Goal: Task Accomplishment & Management: Use online tool/utility

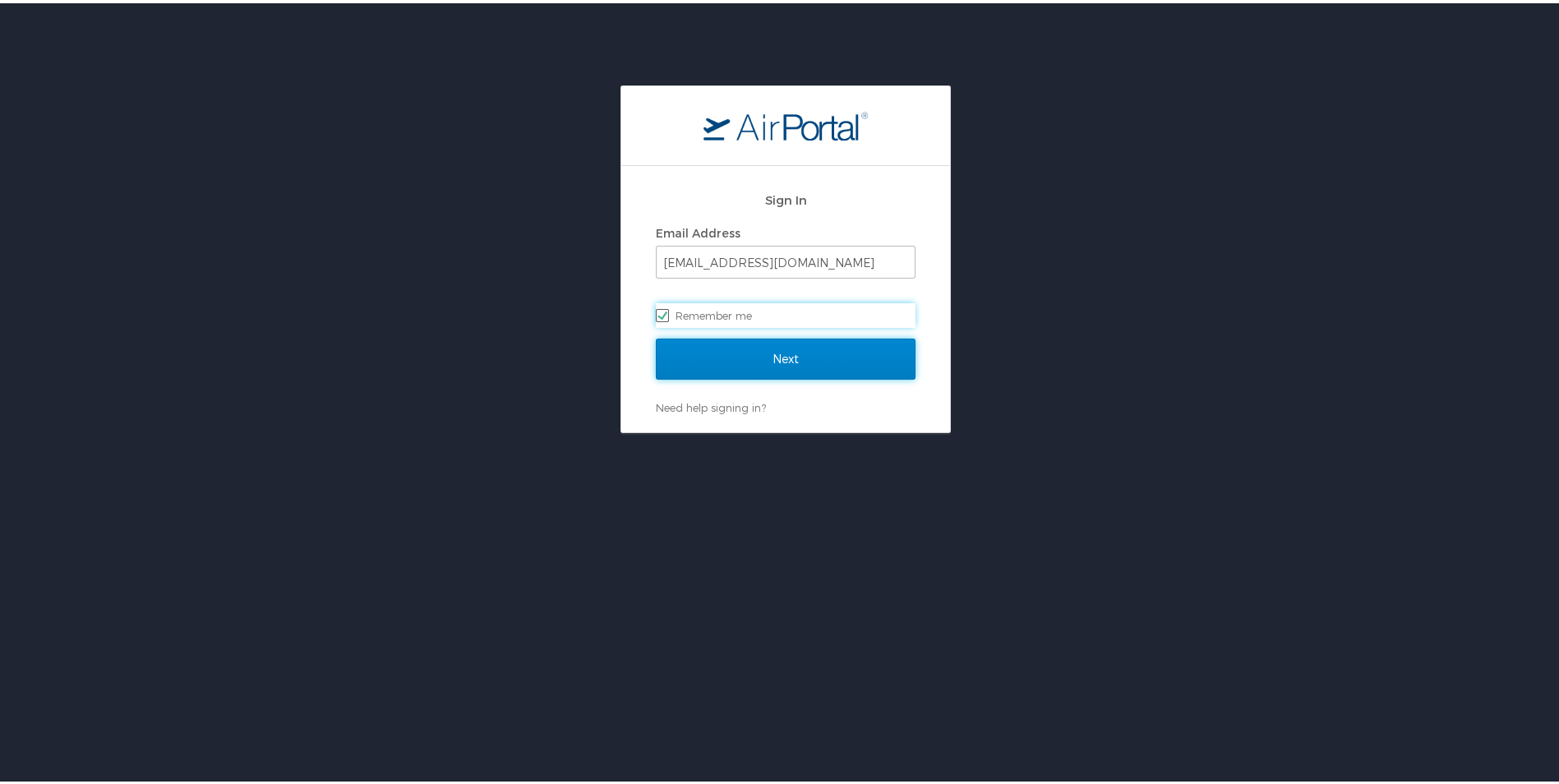
click at [791, 347] on input "Next" at bounding box center [786, 356] width 260 height 41
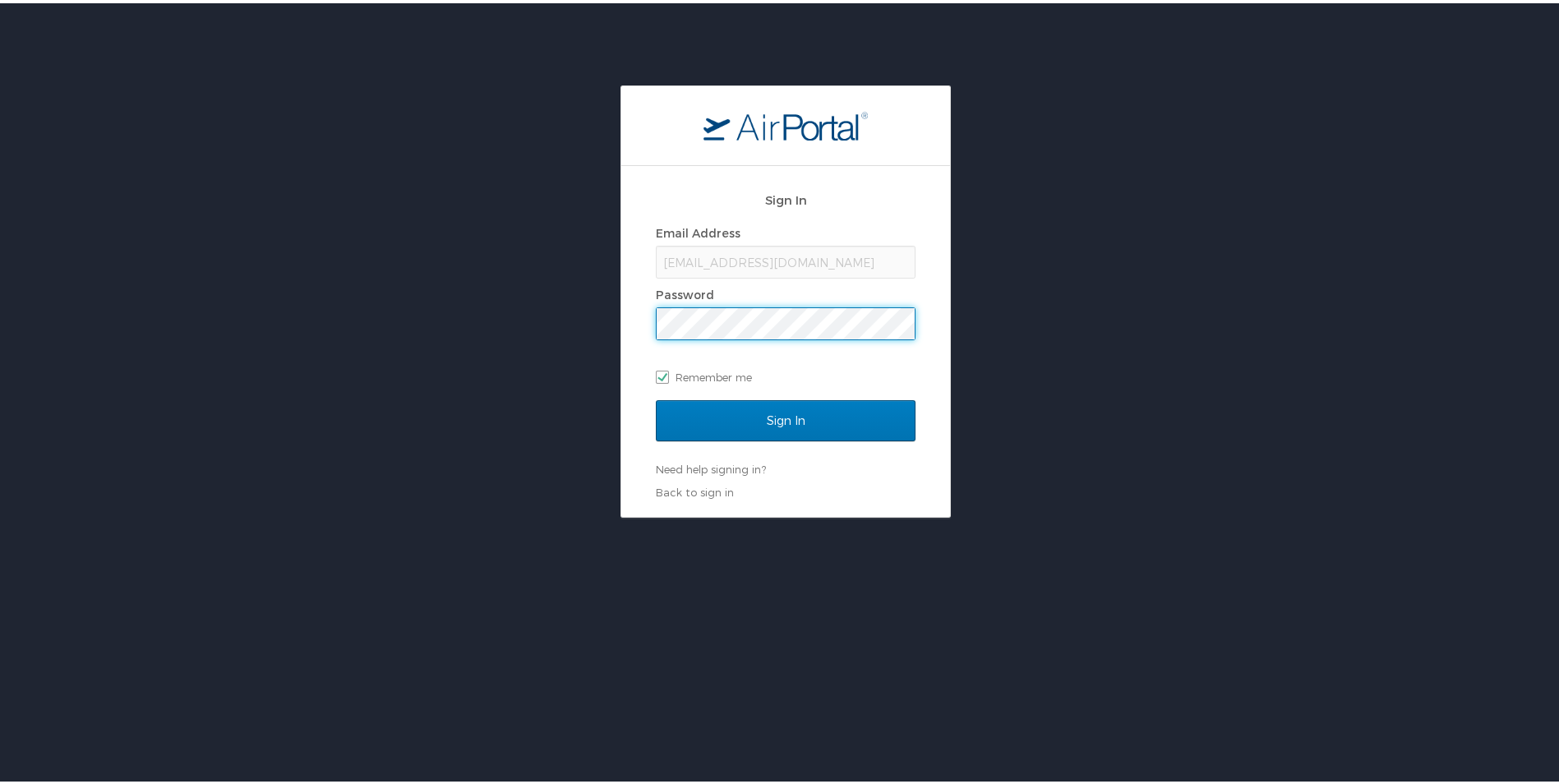
click at [656, 397] on input "Sign In" at bounding box center [786, 417] width 260 height 41
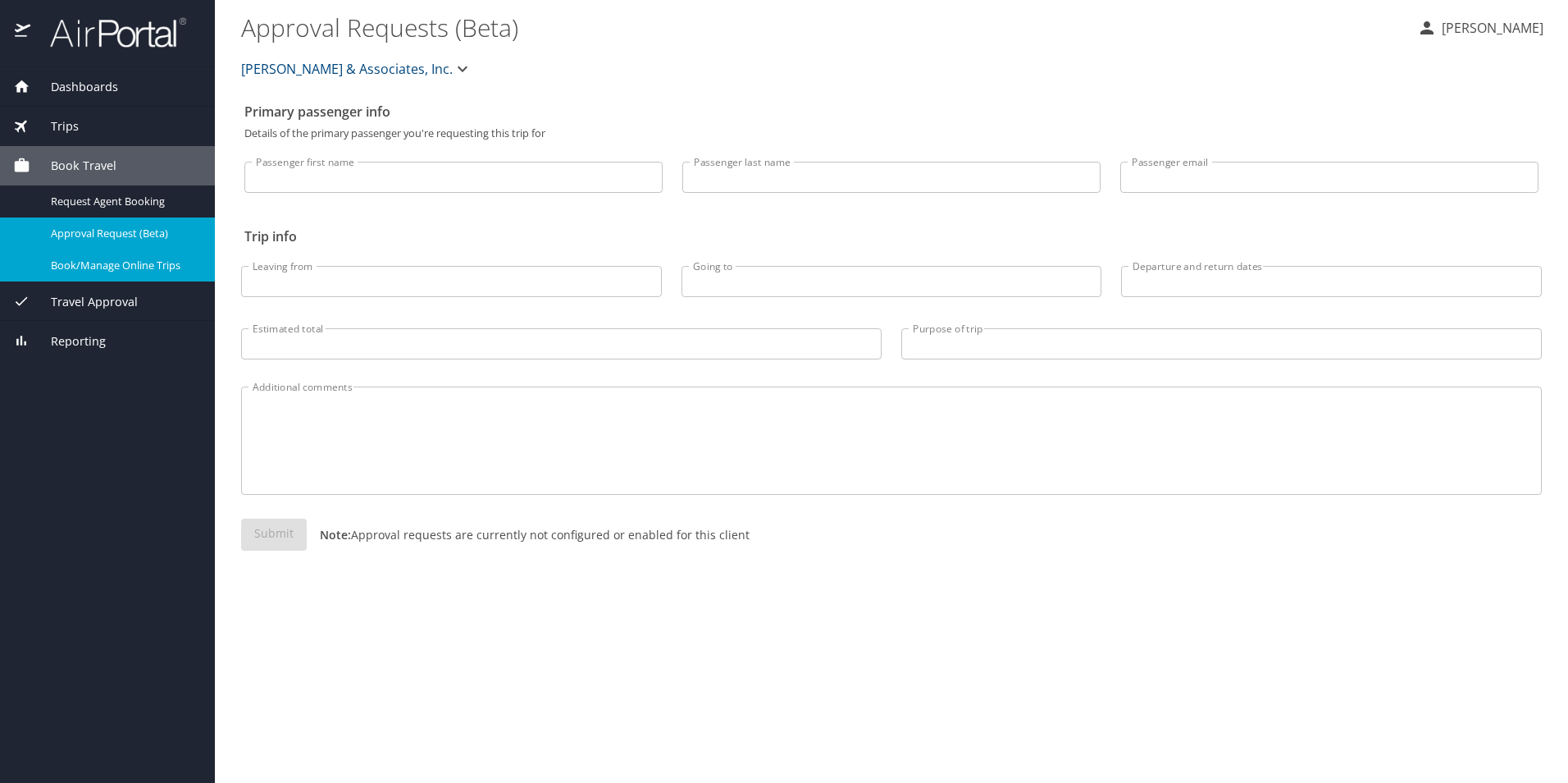
click at [99, 264] on span "Book/Manage Online Trips" at bounding box center [123, 265] width 145 height 16
